Goal: Information Seeking & Learning: Understand process/instructions

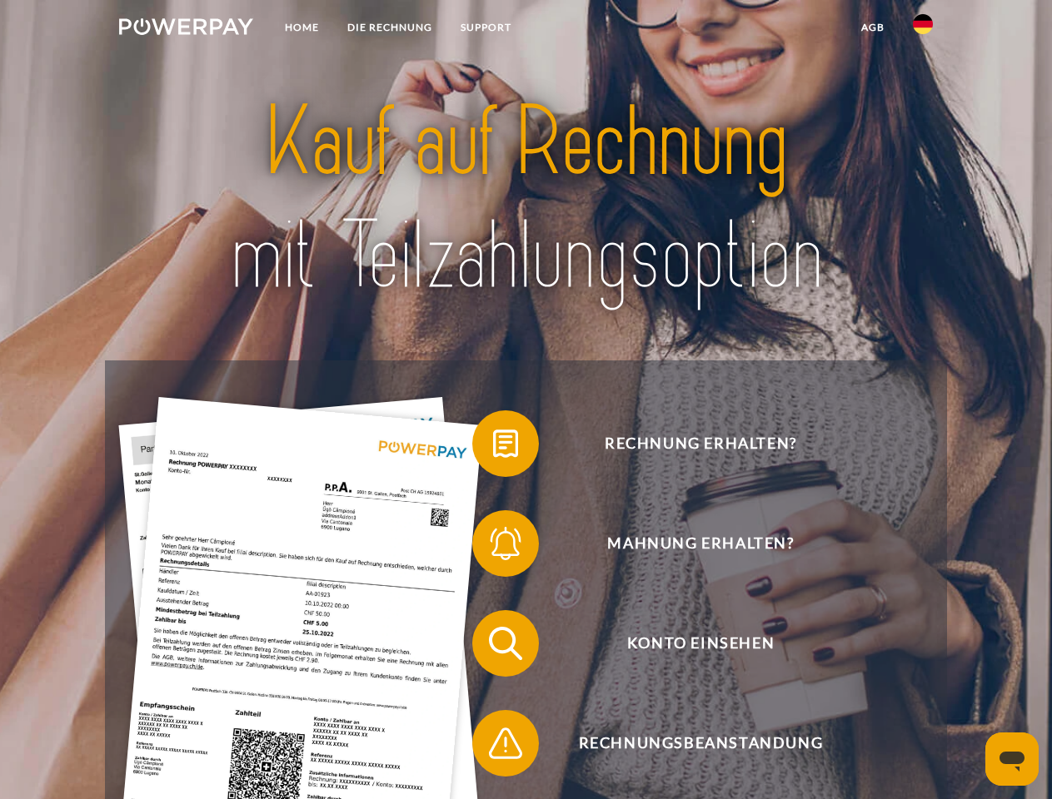
click at [186, 29] on img at bounding box center [186, 26] width 134 height 17
click at [923, 29] on img at bounding box center [923, 24] width 20 height 20
click at [872, 27] on link "agb" at bounding box center [873, 27] width 52 height 30
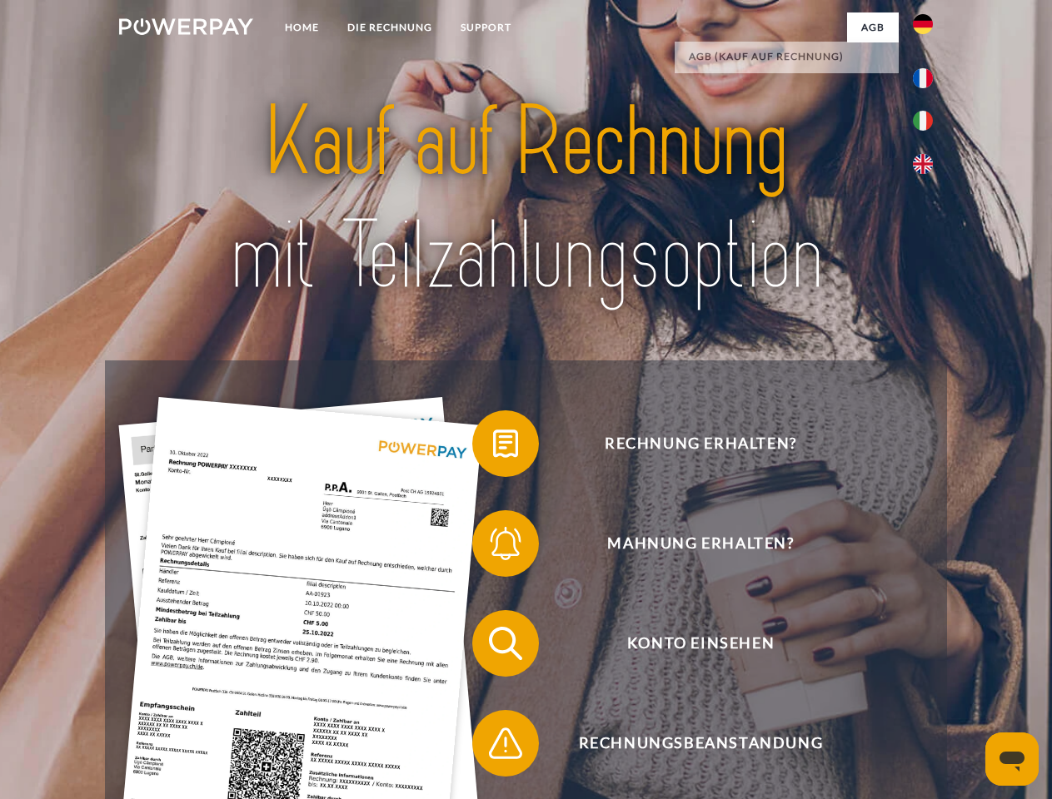
click at [493, 447] on span at bounding box center [480, 443] width 83 height 83
click at [493, 547] on span at bounding box center [480, 543] width 83 height 83
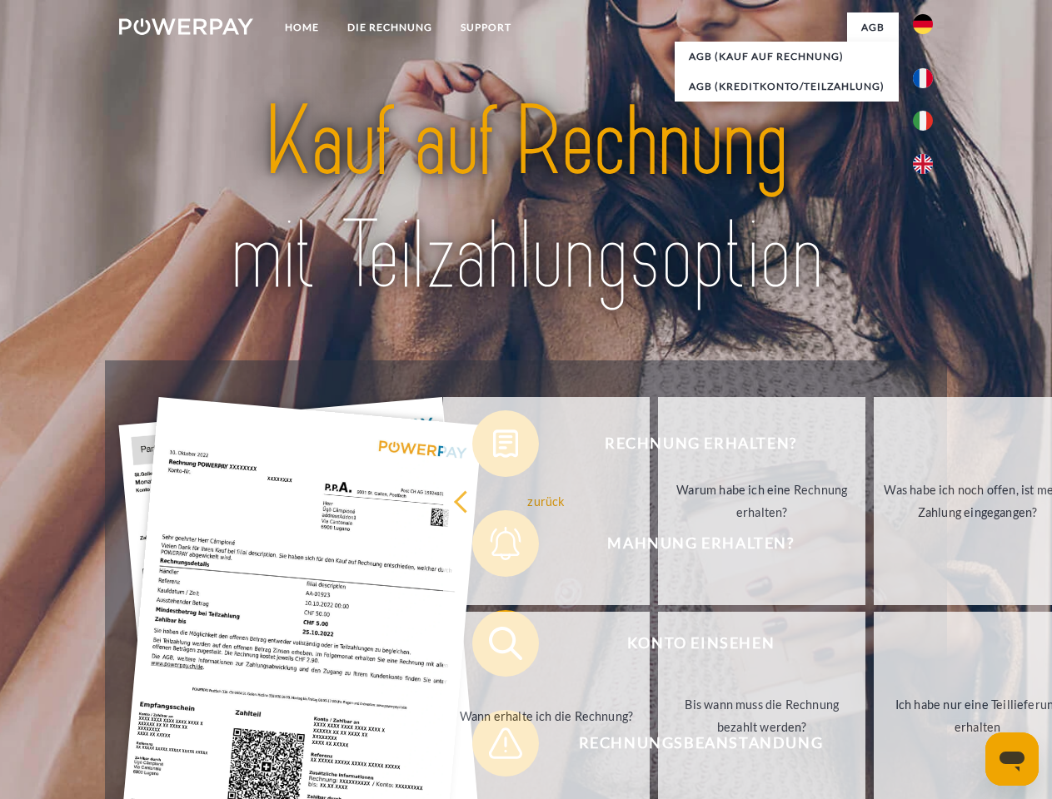
click at [658, 647] on link "Bis wann muss die Rechnung bezahlt werden?" at bounding box center [761, 716] width 207 height 208
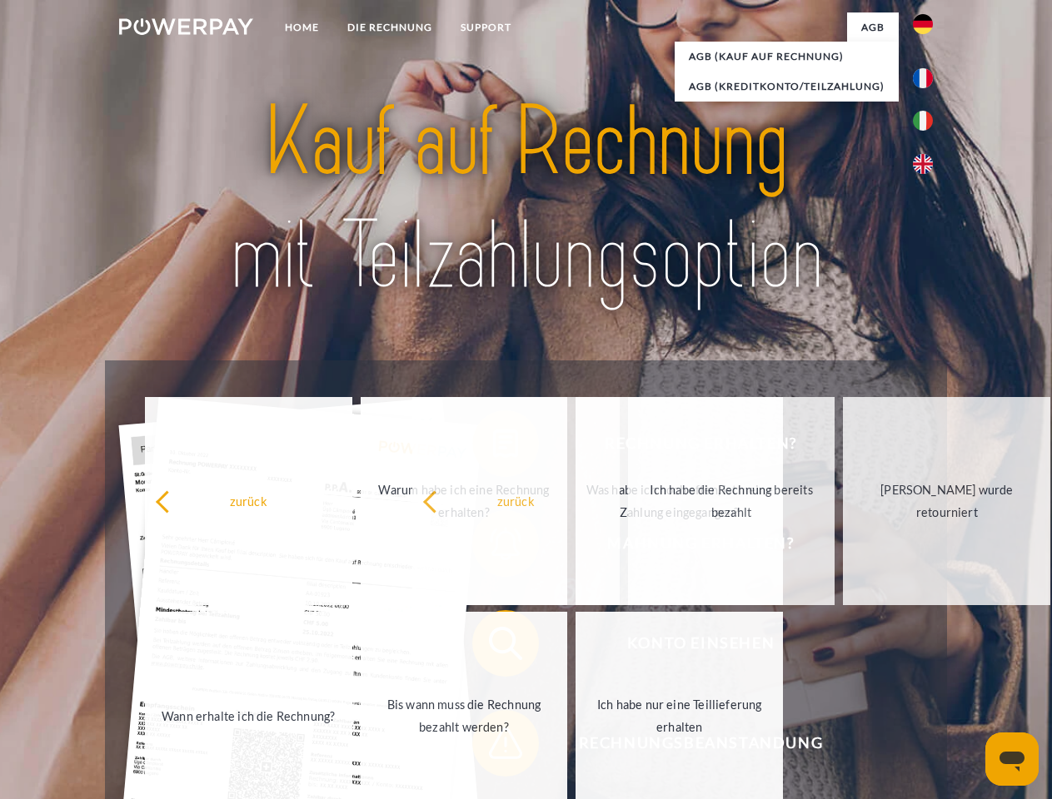
click at [493, 747] on span at bounding box center [480, 743] width 83 height 83
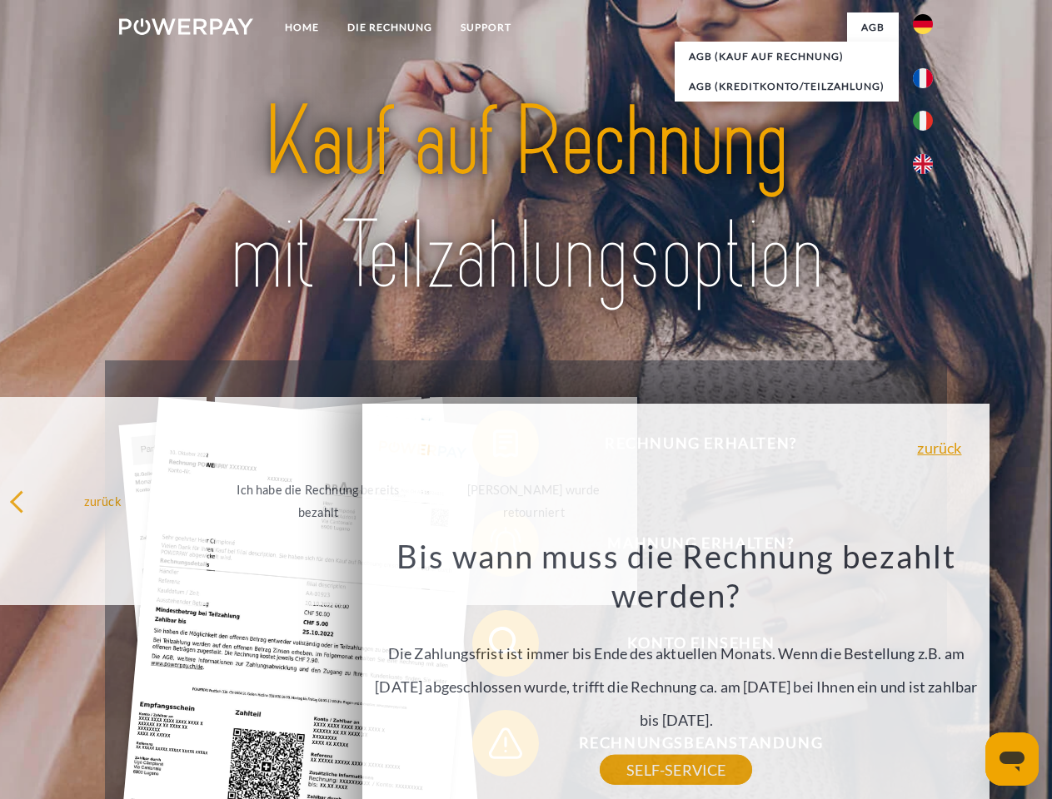
click at [1012, 759] on icon "Messaging-Fenster öffnen" at bounding box center [1011, 762] width 25 height 20
